Goal: Understand process/instructions

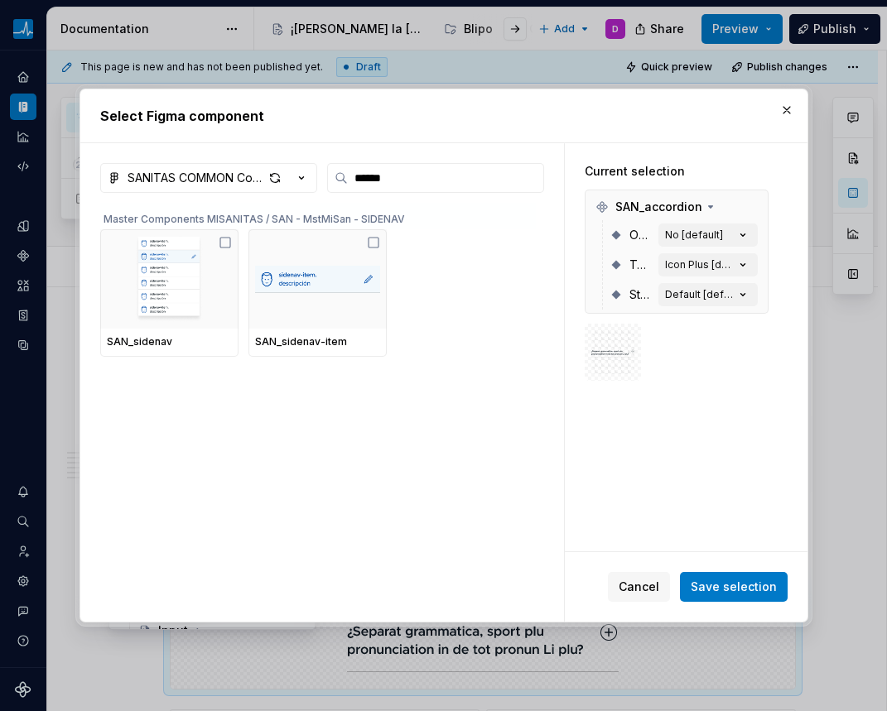
scroll to position [91, 0]
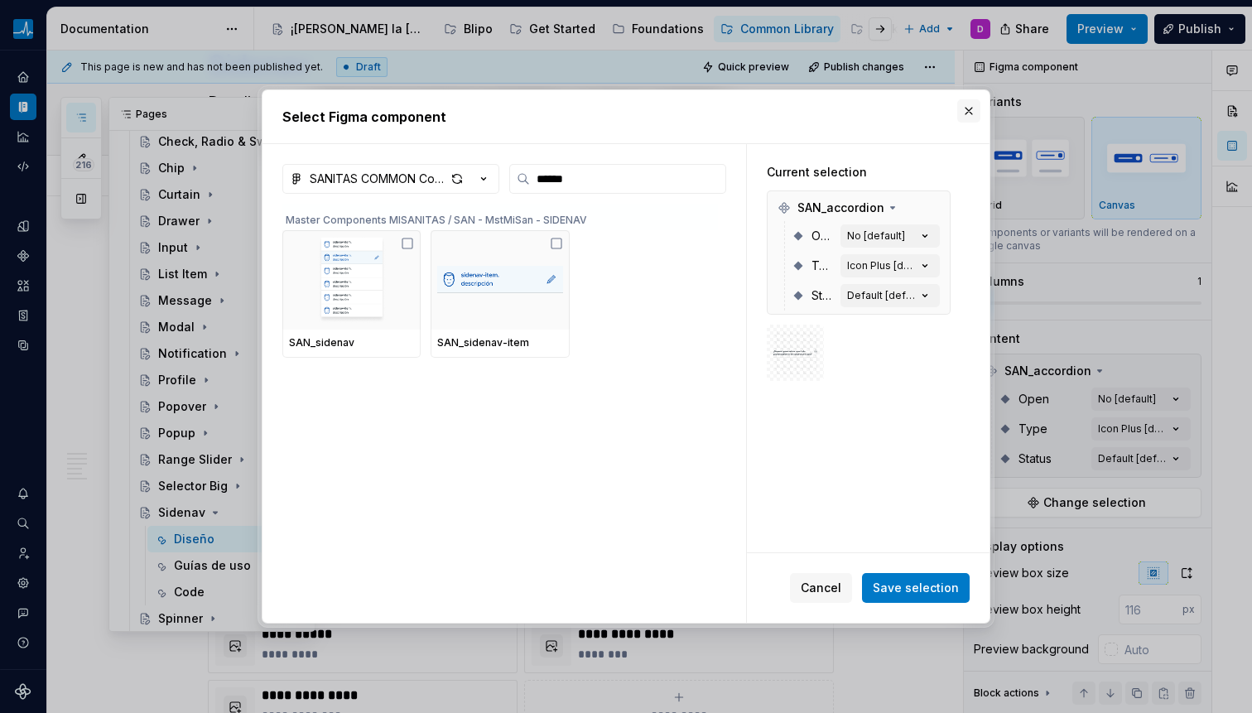
click at [886, 105] on button "button" at bounding box center [968, 110] width 23 height 23
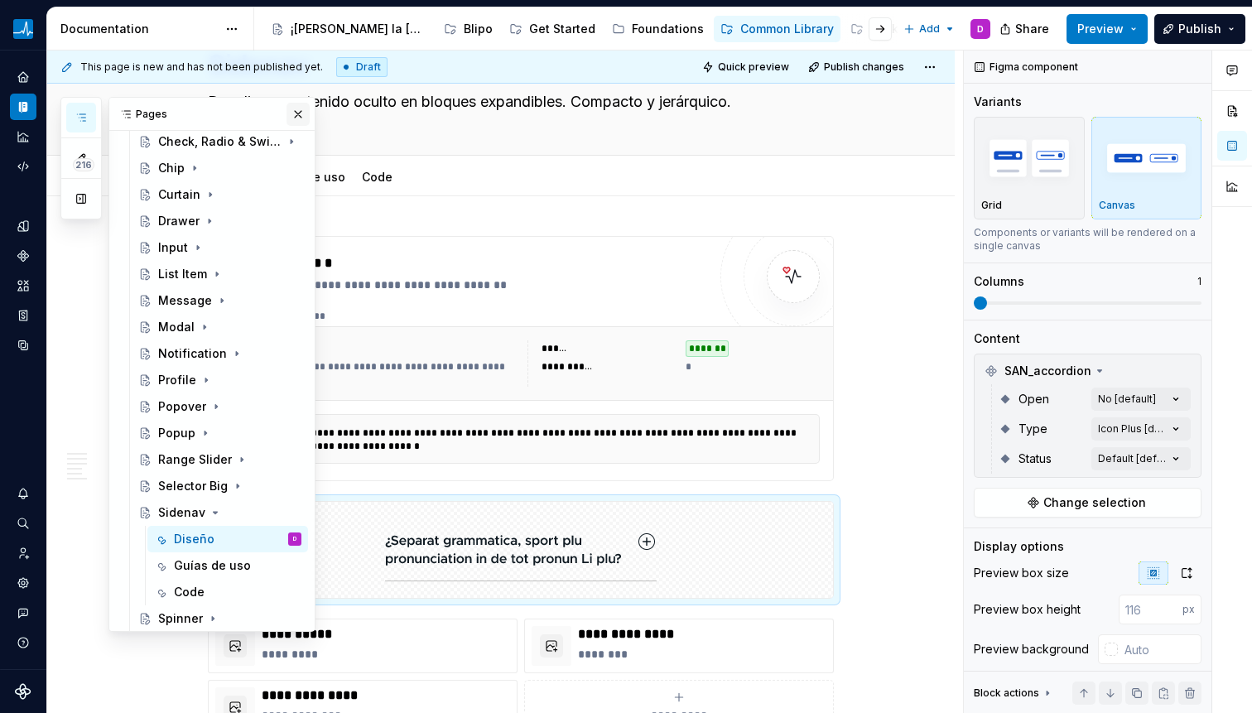
click at [287, 117] on button "button" at bounding box center [298, 114] width 23 height 23
type textarea "*"
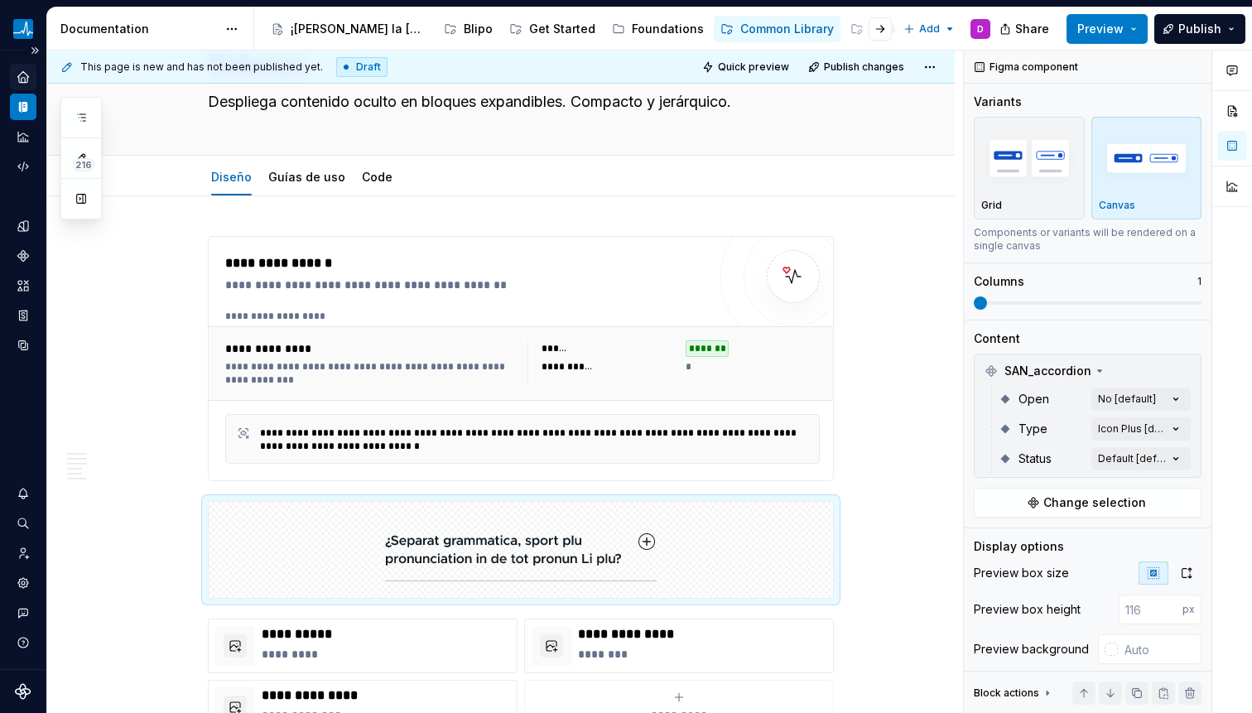
click at [22, 80] on icon "Home" at bounding box center [23, 77] width 15 height 15
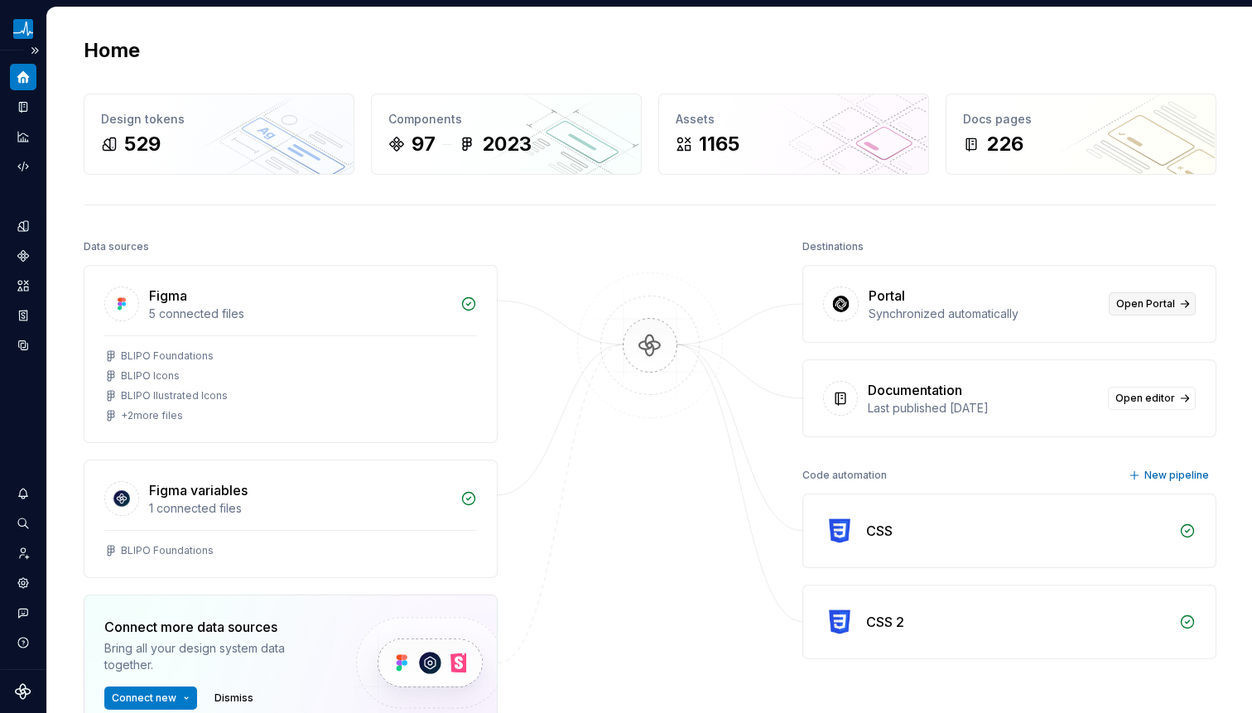
click at [886, 303] on span "Open Portal" at bounding box center [1146, 303] width 59 height 13
drag, startPoint x: 869, startPoint y: 292, endPoint x: 1173, endPoint y: 301, distance: 304.1
click at [886, 301] on div "Portal Synchronized automatically Open Portal" at bounding box center [1009, 304] width 412 height 76
click at [886, 301] on link "Open Portal" at bounding box center [1152, 303] width 87 height 23
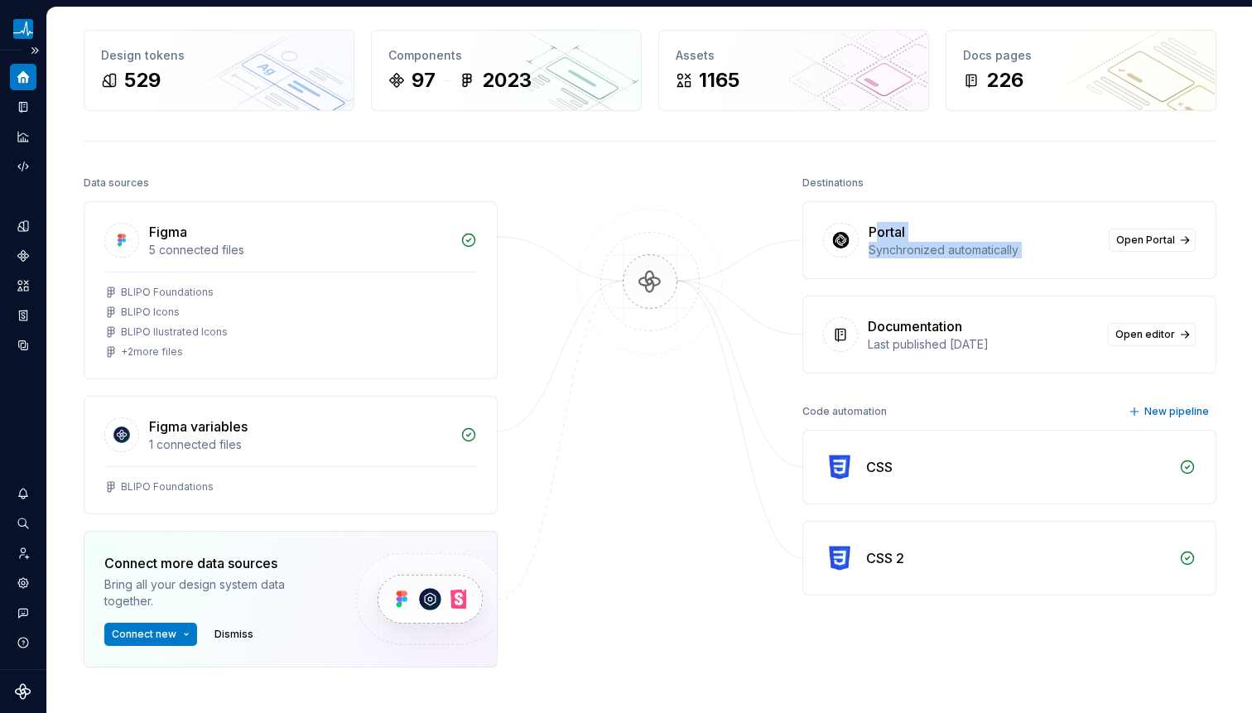
scroll to position [66, 0]
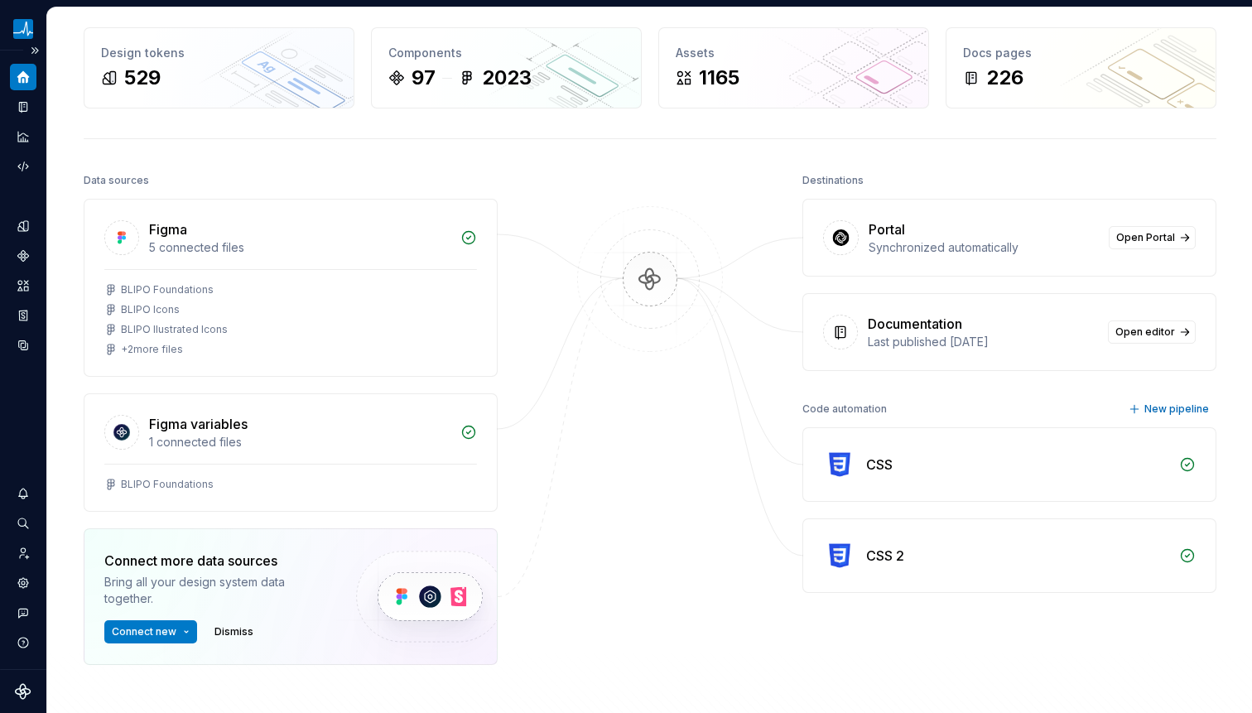
click at [681, 196] on div at bounding box center [650, 458] width 166 height 579
